Goal: Task Accomplishment & Management: Manage account settings

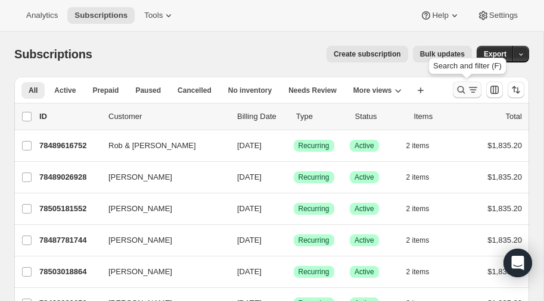
click at [460, 87] on icon "Search and filter results" at bounding box center [461, 90] width 12 height 12
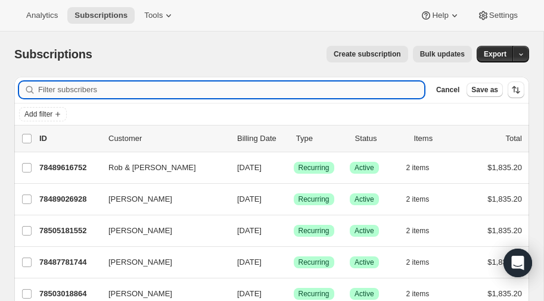
click at [71, 90] on input "Filter subscribers" at bounding box center [231, 90] width 386 height 17
type input "Holding"
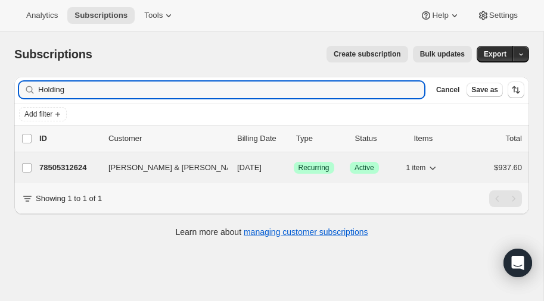
click at [72, 163] on p "78505312624" at bounding box center [69, 168] width 60 height 12
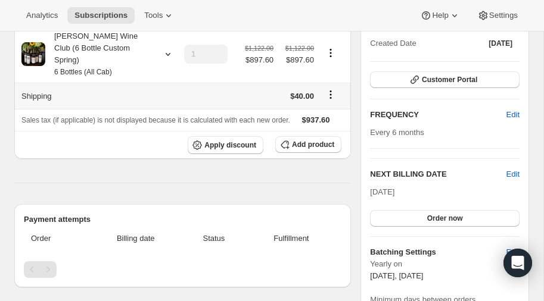
scroll to position [123, 0]
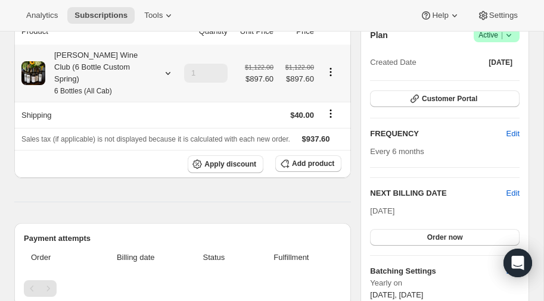
click at [73, 51] on div "[PERSON_NAME] Wine Club (6 Bottle Custom Spring) 6 Bottles (All Cab)" at bounding box center [98, 73] width 107 height 48
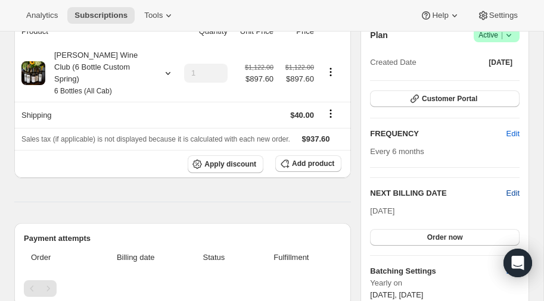
click at [507, 192] on span "Edit" at bounding box center [512, 194] width 13 height 12
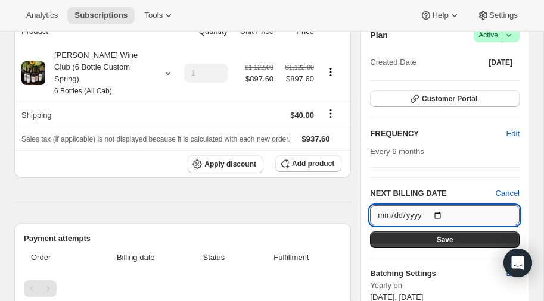
click at [438, 213] on input "[DATE]" at bounding box center [444, 215] width 149 height 20
type input "[DATE]"
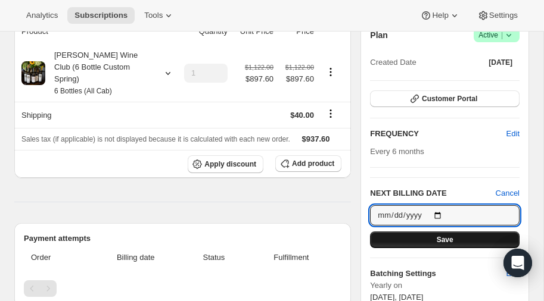
click at [432, 238] on button "Save" at bounding box center [444, 240] width 149 height 17
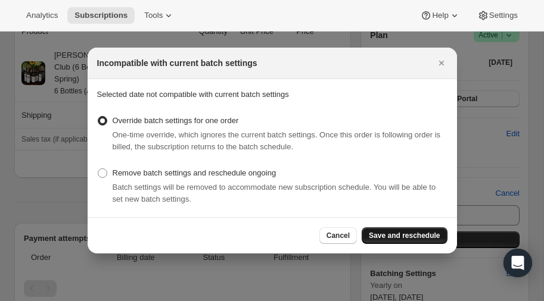
click at [414, 235] on span "Save and reschedule" at bounding box center [404, 236] width 71 height 10
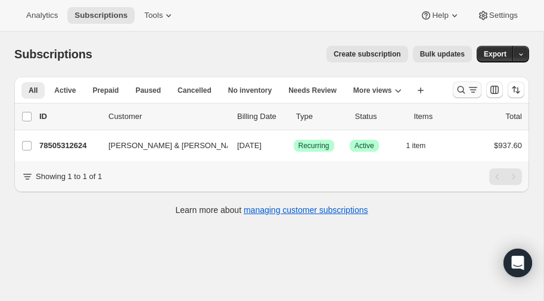
click at [460, 88] on icon "Search and filter results" at bounding box center [461, 90] width 12 height 12
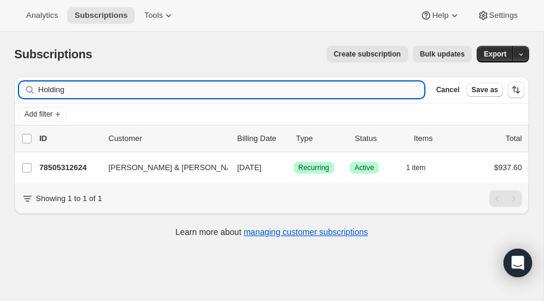
click at [131, 90] on input "Holding" at bounding box center [231, 90] width 386 height 17
type input "H"
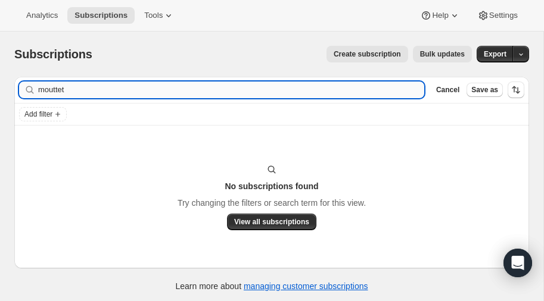
click at [102, 88] on input "mouttet" at bounding box center [231, 90] width 386 height 17
type input "mout"
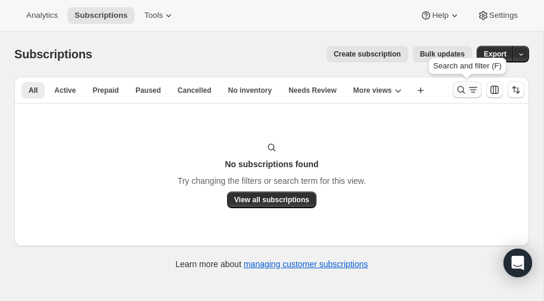
click at [457, 91] on icon "Search and filter results" at bounding box center [461, 90] width 8 height 8
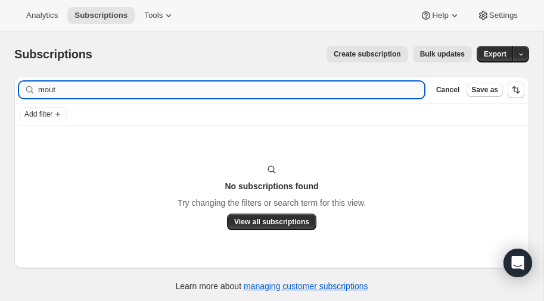
click at [71, 89] on input "mout" at bounding box center [231, 90] width 386 height 17
type input "m"
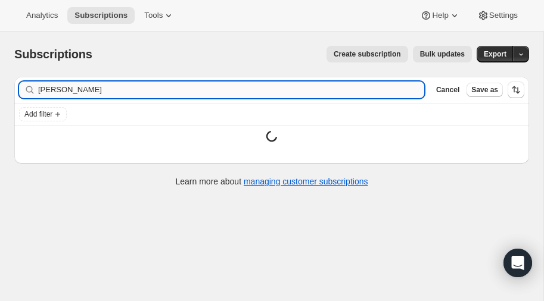
type input "chapman"
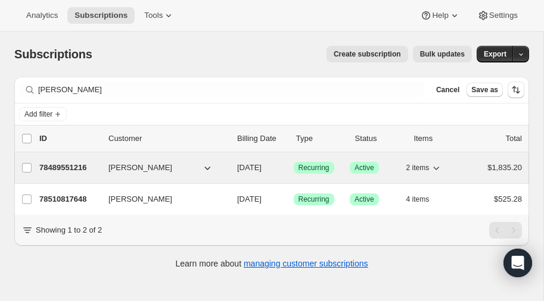
click at [66, 164] on p "78489551216" at bounding box center [69, 168] width 60 height 12
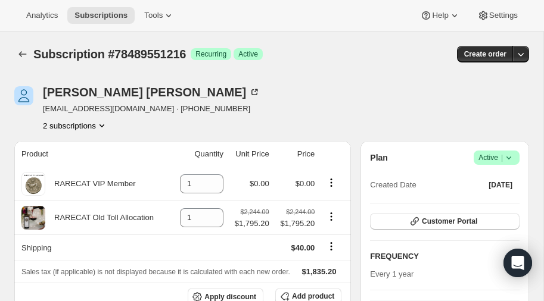
click at [508, 157] on icon at bounding box center [509, 158] width 12 height 12
click at [490, 179] on span "Pause subscription" at bounding box center [495, 180] width 66 height 9
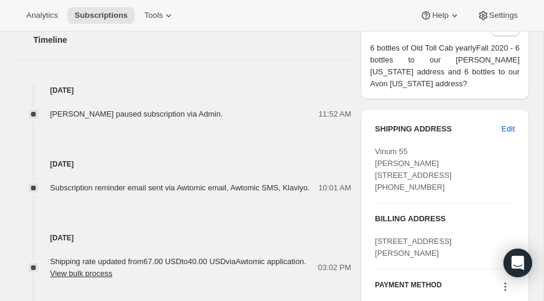
scroll to position [483, 0]
